Goal: Information Seeking & Learning: Learn about a topic

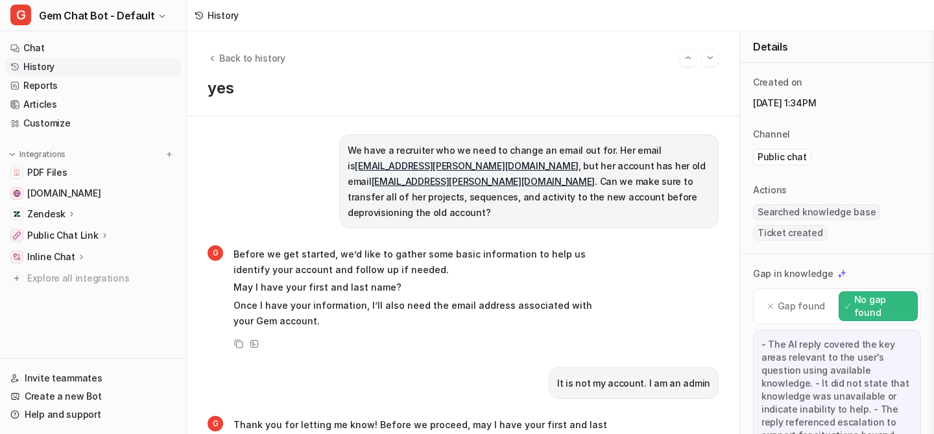
scroll to position [665, 0]
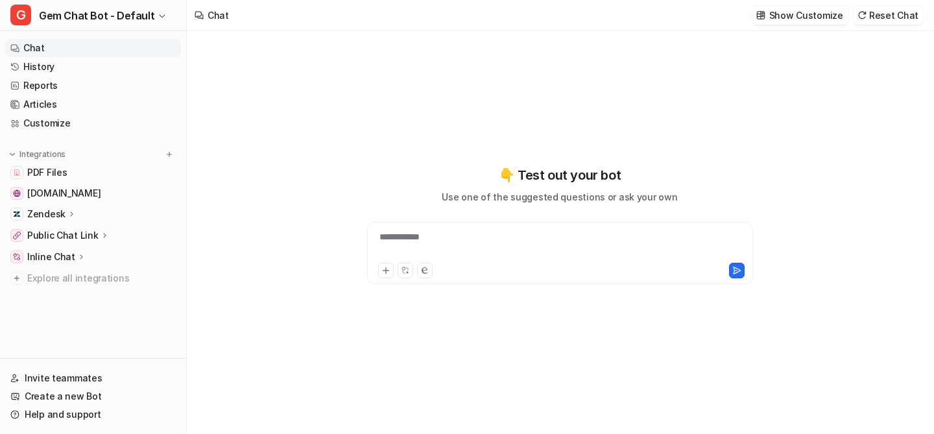
type textarea "**********"
click at [56, 64] on link "History" at bounding box center [93, 67] width 176 height 18
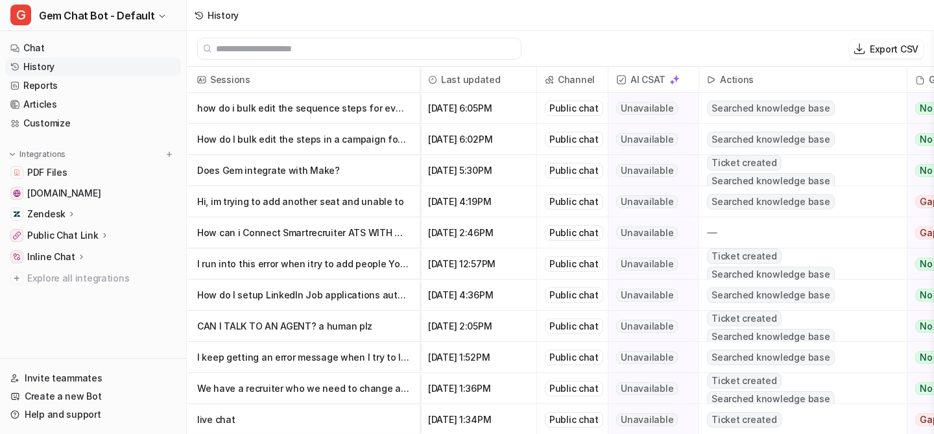
click at [309, 261] on p "I run into this error when itry to add people You can’t add people to Gem. Ask" at bounding box center [303, 263] width 212 height 31
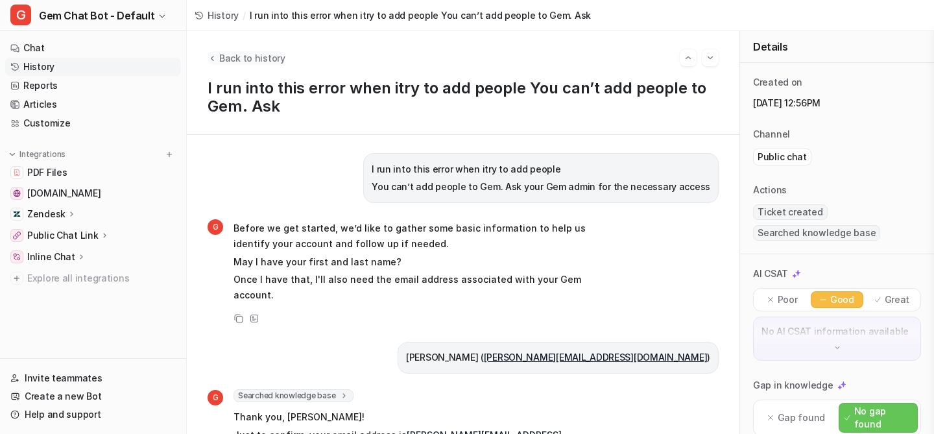
click at [243, 54] on span "Back to history" at bounding box center [252, 58] width 66 height 14
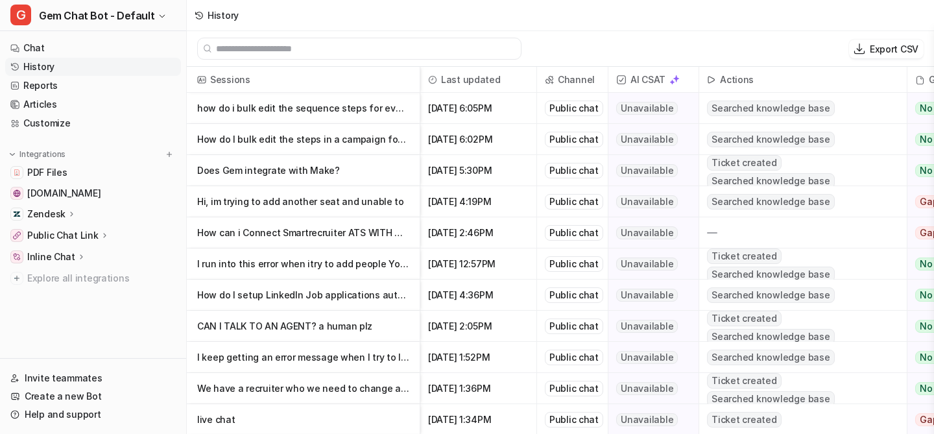
click at [322, 227] on p "How can i Connect Smartrecruiter ATS WITH GEm" at bounding box center [303, 232] width 212 height 31
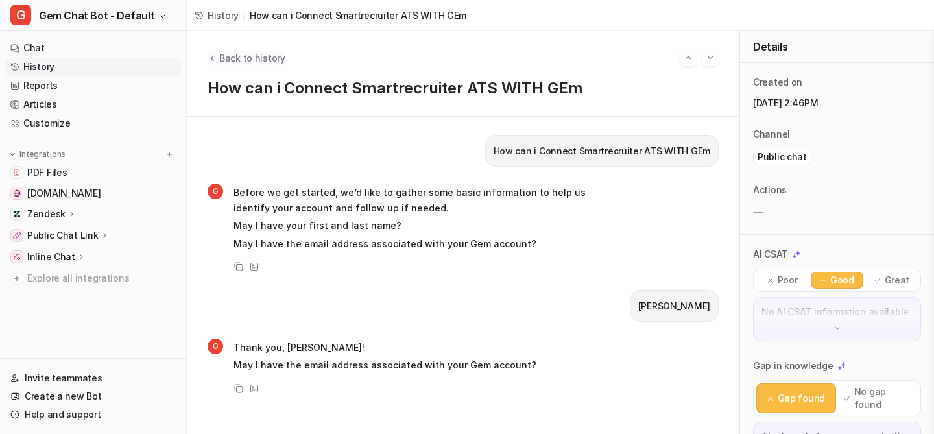
click at [243, 60] on span "Back to history" at bounding box center [252, 58] width 66 height 14
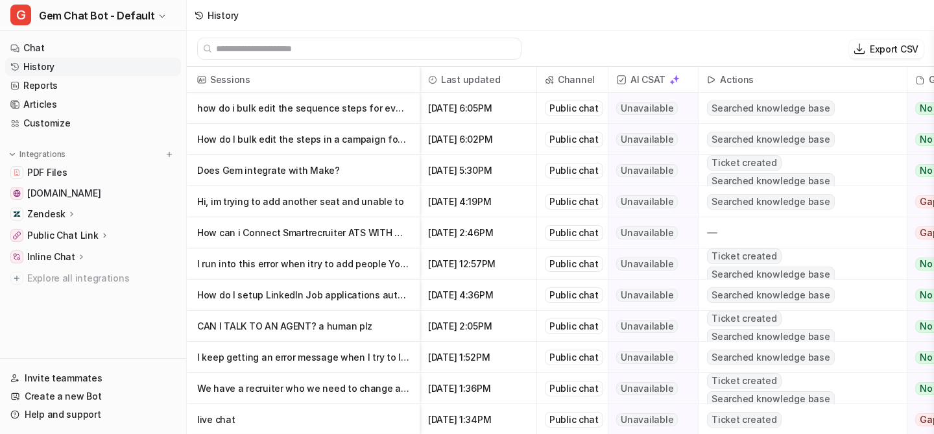
click at [286, 169] on p "Does Gem integrate with Make?" at bounding box center [303, 170] width 212 height 31
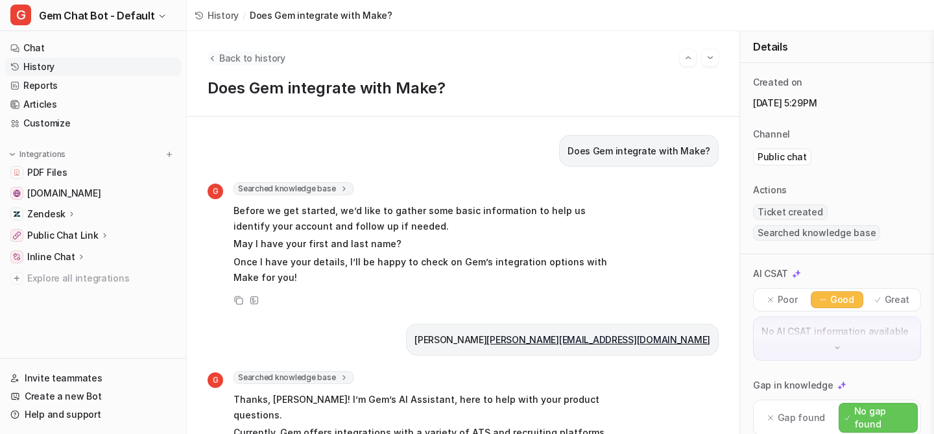
click at [233, 64] on span "Back to history" at bounding box center [252, 58] width 66 height 14
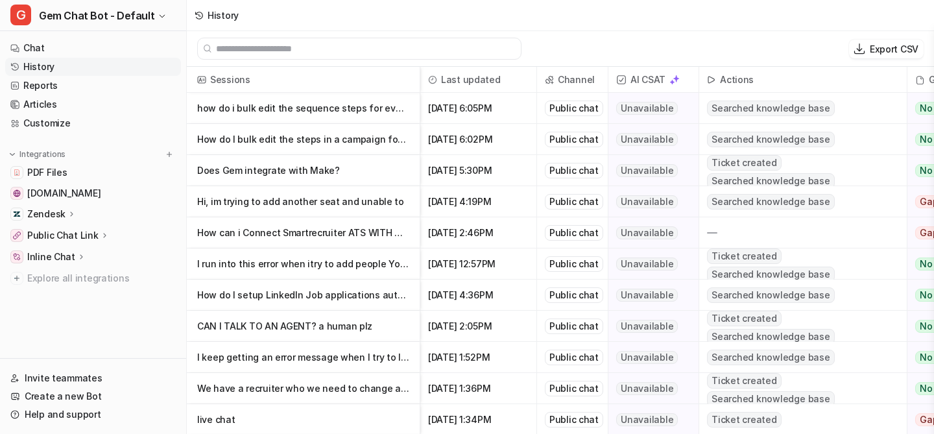
click at [280, 113] on p "how do i bulk edit the sequence steps for everyone in a sequece" at bounding box center [303, 108] width 212 height 31
